Goal: Information Seeking & Learning: Learn about a topic

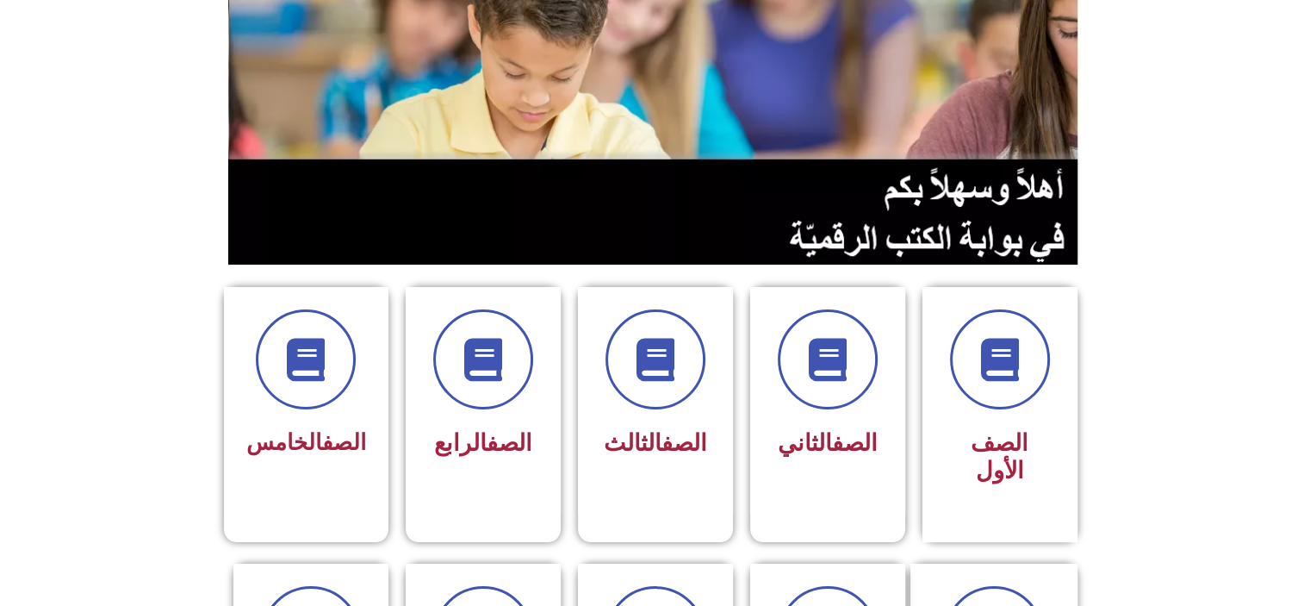
scroll to position [200, 0]
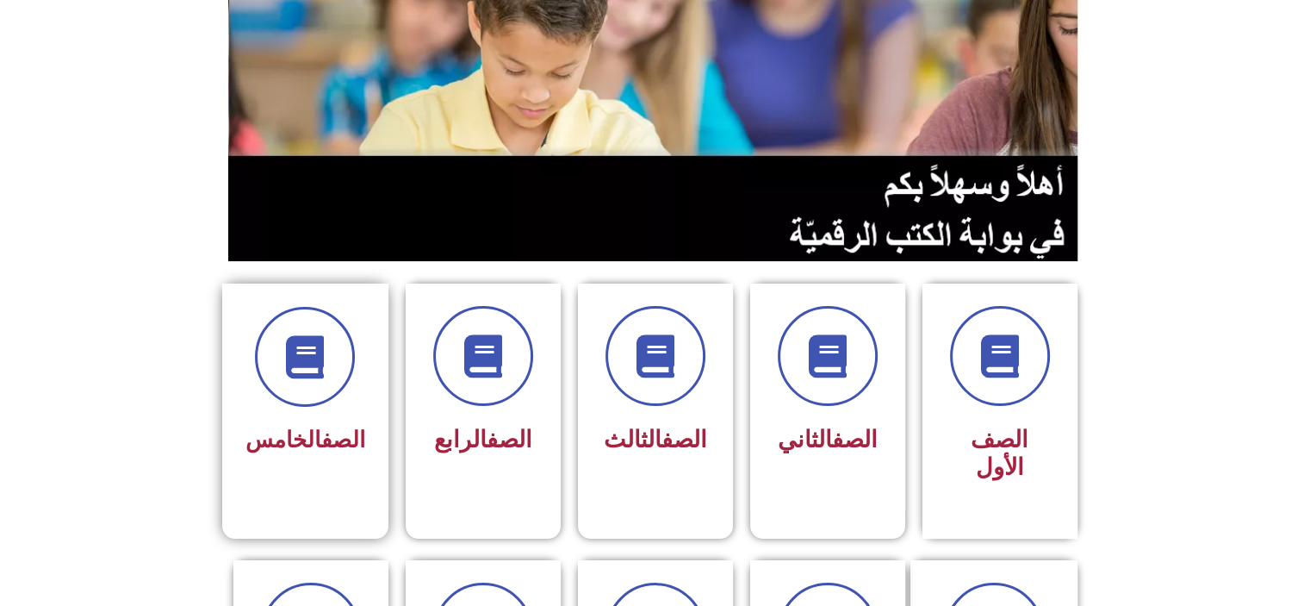
click at [331, 435] on link "الصف" at bounding box center [343, 439] width 44 height 26
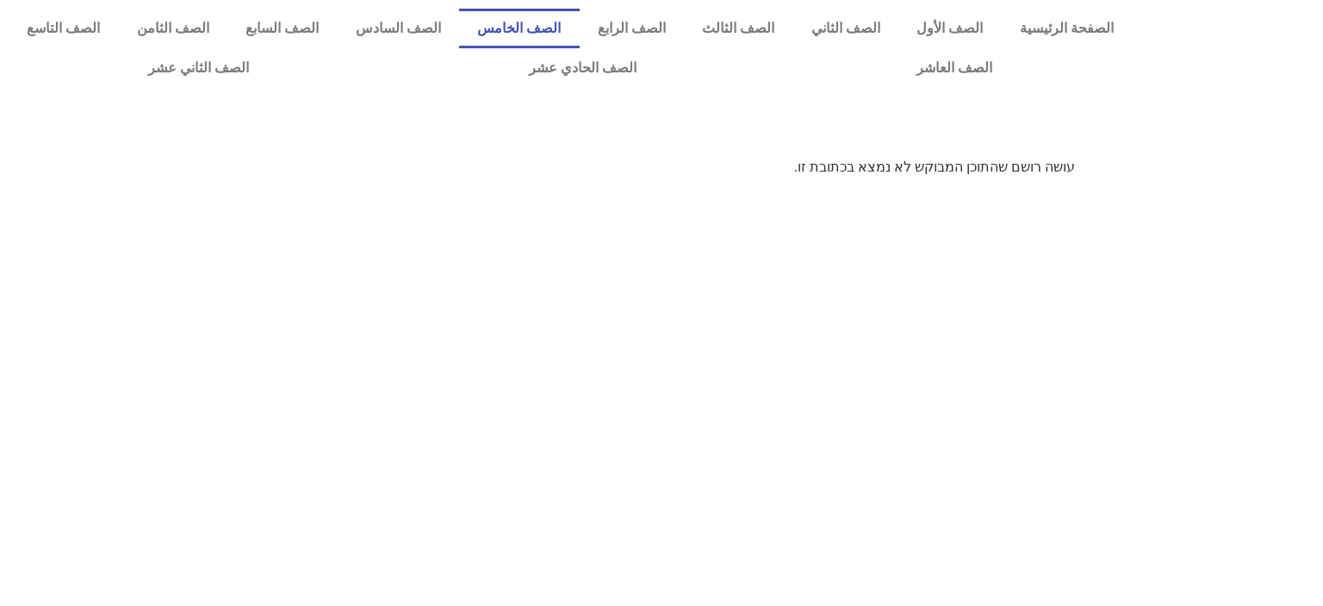
click at [578, 35] on link "الصف الخامس" at bounding box center [519, 29] width 121 height 40
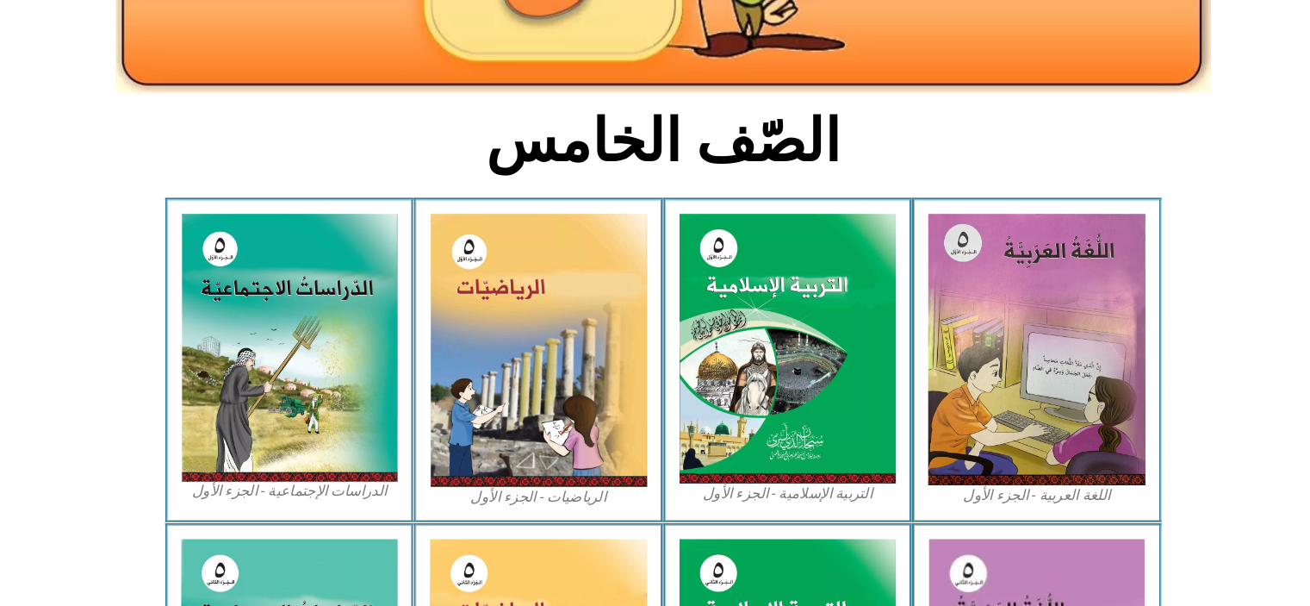
scroll to position [304, 0]
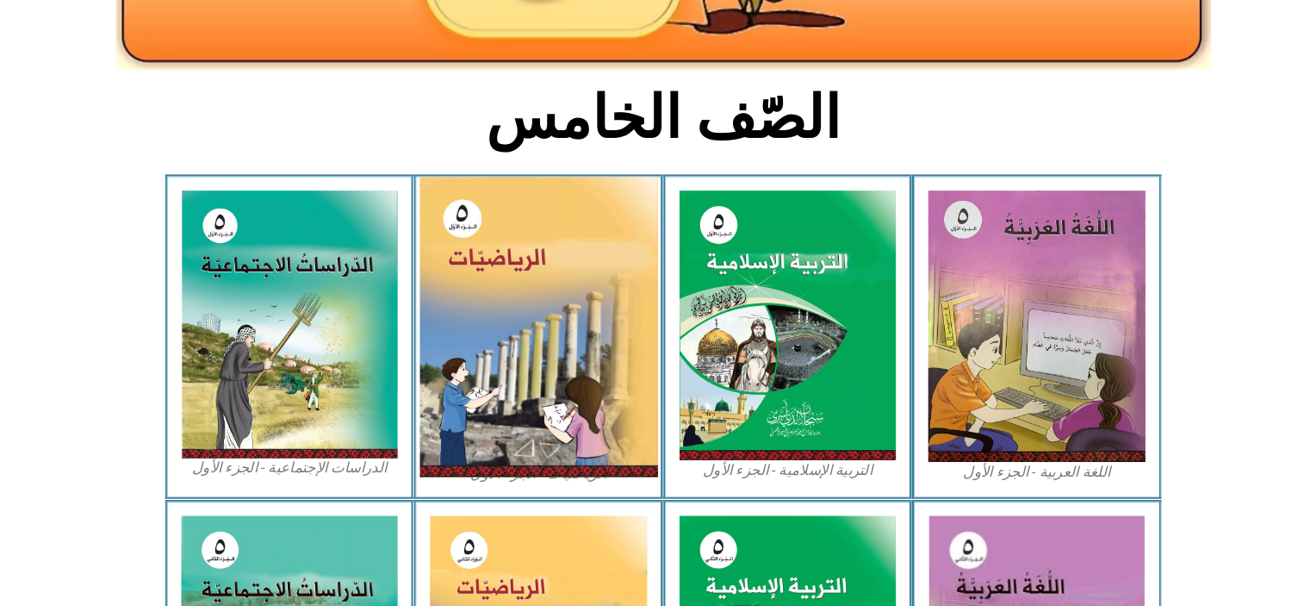
click at [568, 414] on img at bounding box center [535, 339] width 229 height 288
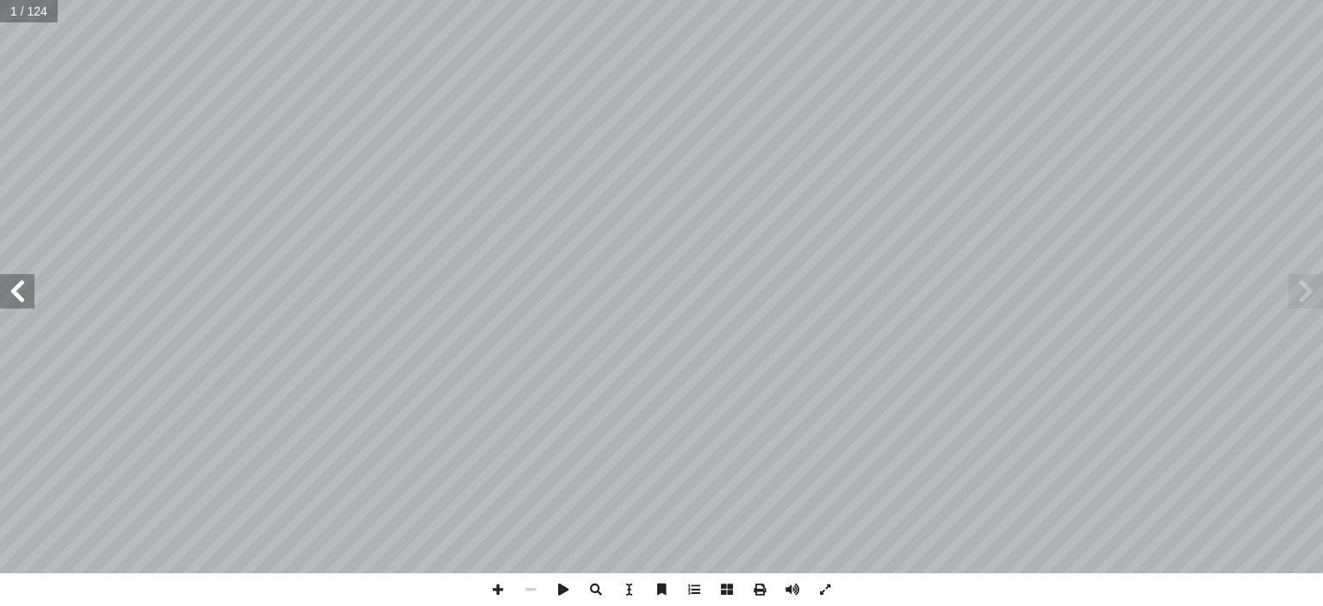
click at [11, 276] on span at bounding box center [17, 291] width 34 height 34
click at [17, 287] on span at bounding box center [17, 291] width 34 height 34
click at [5, 289] on span at bounding box center [17, 291] width 34 height 34
click at [17, 284] on span at bounding box center [17, 291] width 34 height 34
click at [19, 295] on span at bounding box center [17, 291] width 34 height 34
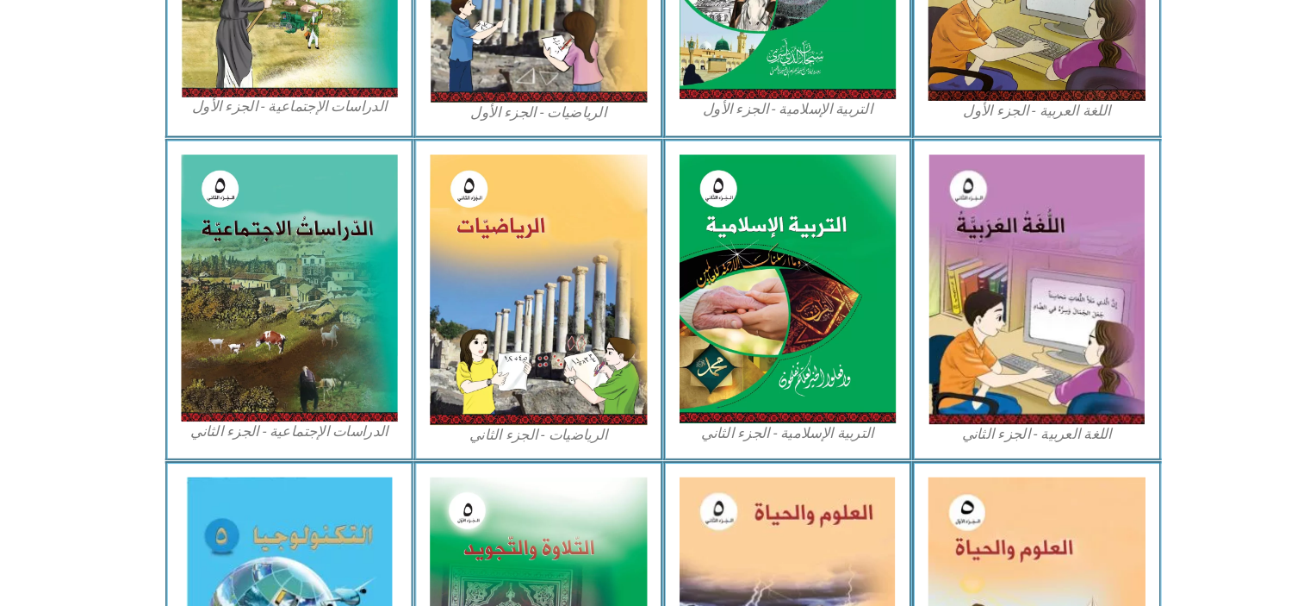
scroll to position [660, 0]
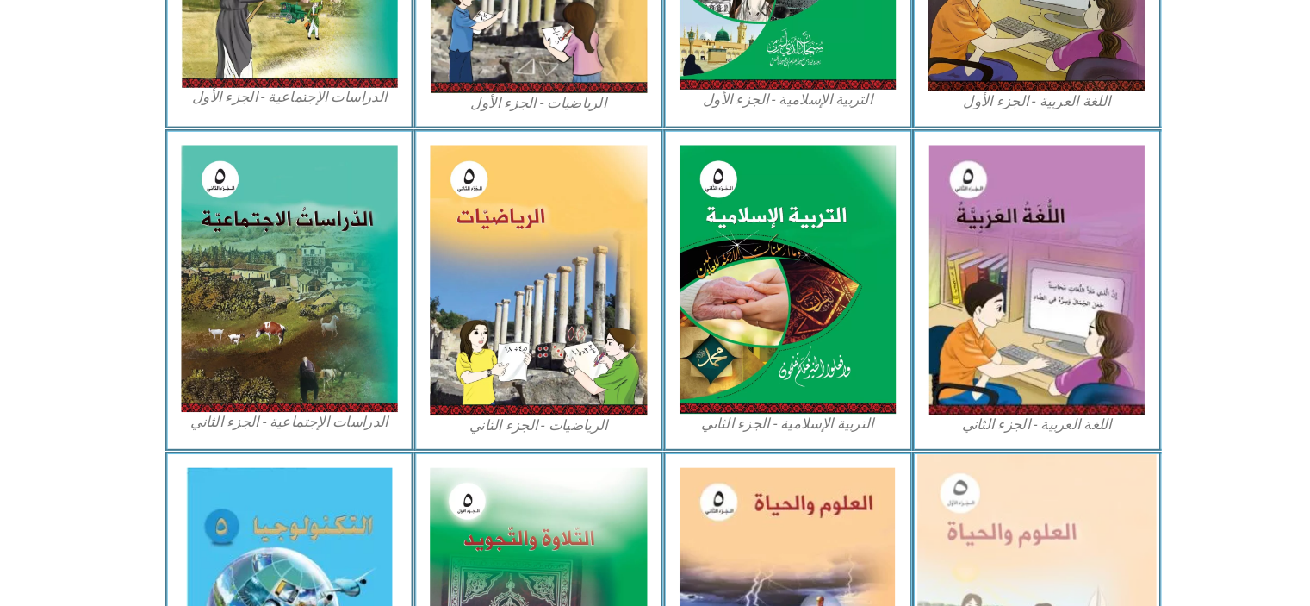
click at [1001, 541] on img at bounding box center [1013, 601] width 229 height 282
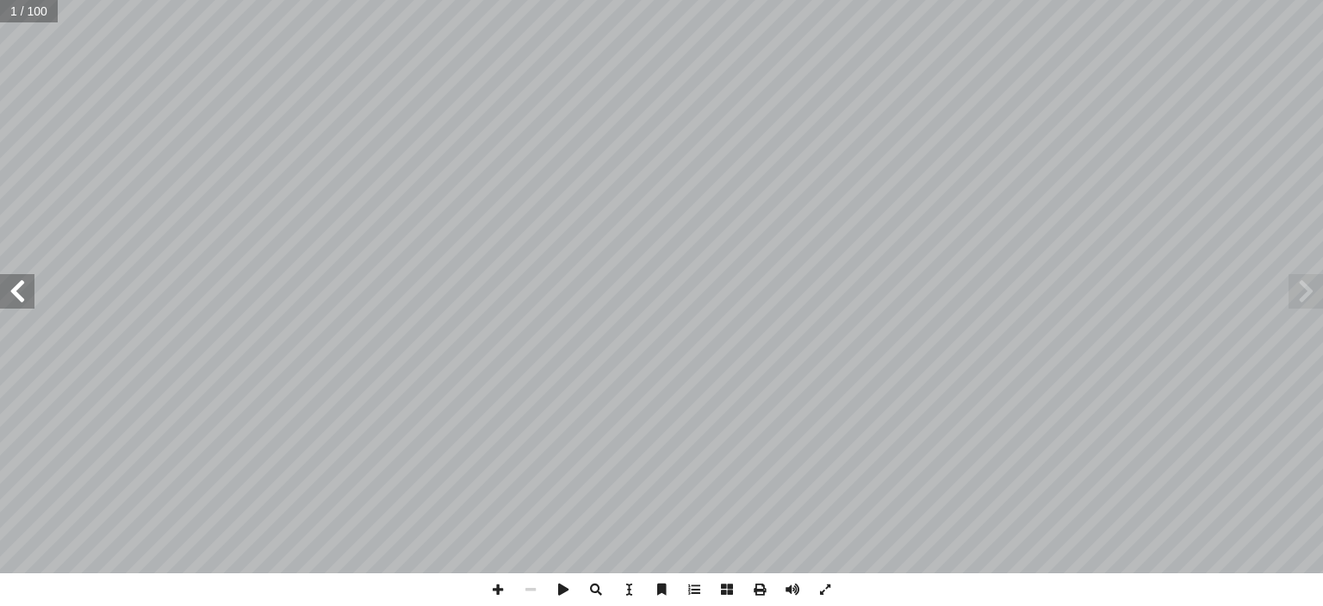
click at [7, 299] on span at bounding box center [17, 291] width 34 height 34
click at [16, 287] on span at bounding box center [17, 291] width 34 height 34
click at [26, 287] on span at bounding box center [17, 291] width 34 height 34
click at [32, 284] on span at bounding box center [17, 291] width 34 height 34
click at [8, 301] on span at bounding box center [17, 291] width 34 height 34
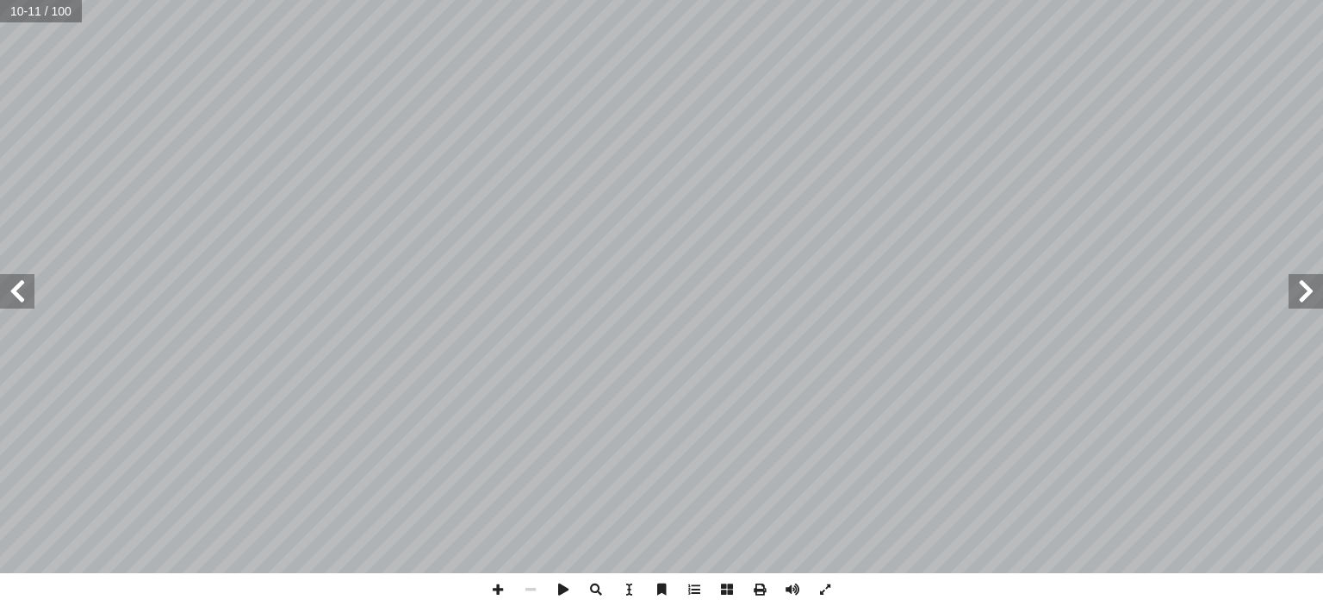
click at [14, 292] on span at bounding box center [17, 291] width 34 height 34
click at [1289, 292] on span at bounding box center [1306, 291] width 34 height 34
click at [24, 289] on span at bounding box center [17, 291] width 34 height 34
click at [1294, 290] on span at bounding box center [1306, 291] width 34 height 34
click at [14, 289] on span at bounding box center [17, 291] width 34 height 34
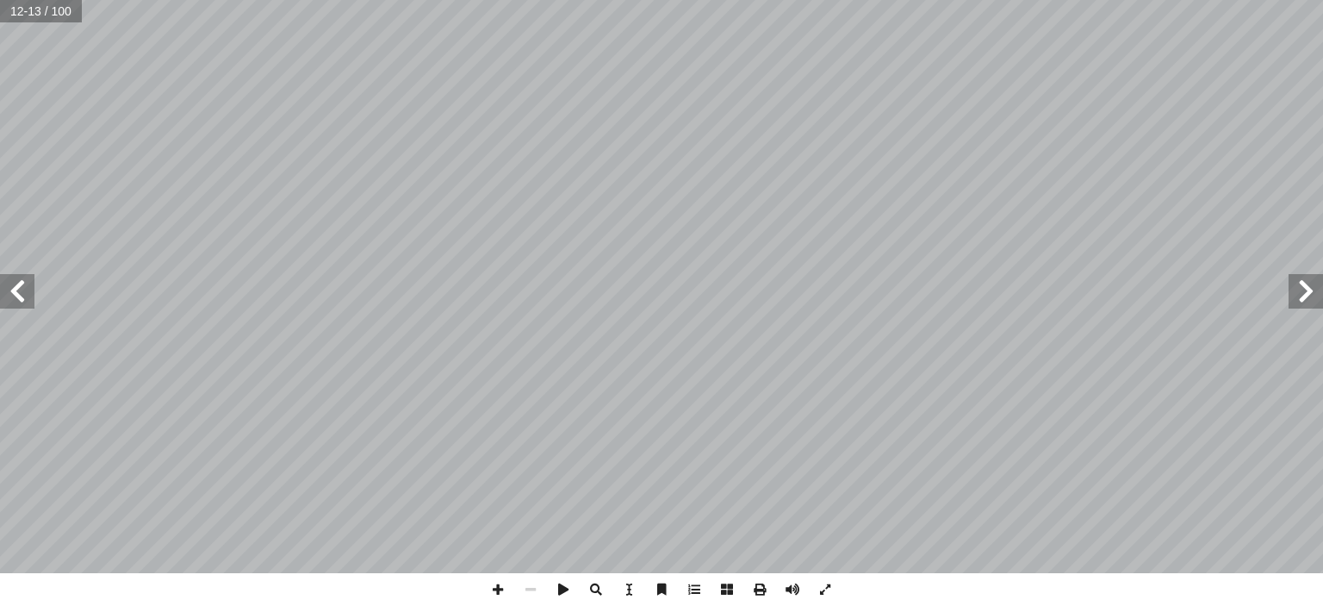
click at [1289, 289] on span at bounding box center [1306, 291] width 34 height 34
click at [22, 292] on span at bounding box center [17, 291] width 34 height 34
click at [1309, 296] on span at bounding box center [1306, 291] width 34 height 34
click at [31, 292] on span at bounding box center [17, 291] width 34 height 34
click at [19, 292] on span at bounding box center [17, 291] width 34 height 34
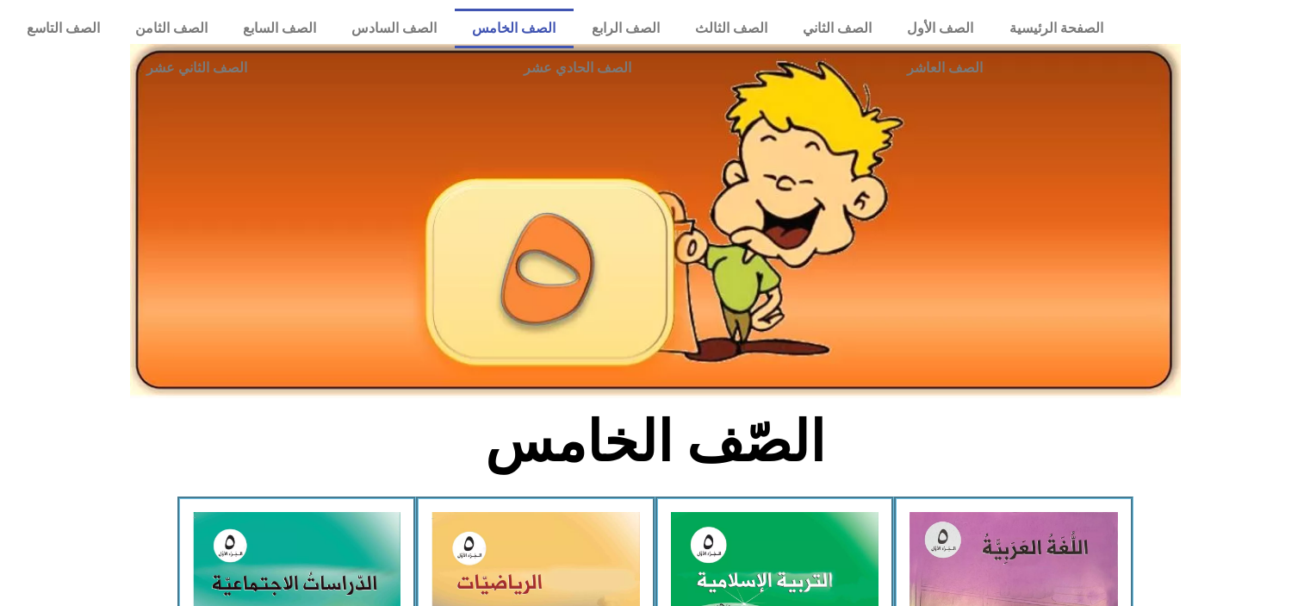
scroll to position [660, 0]
